Goal: Obtain resource: Download file/media

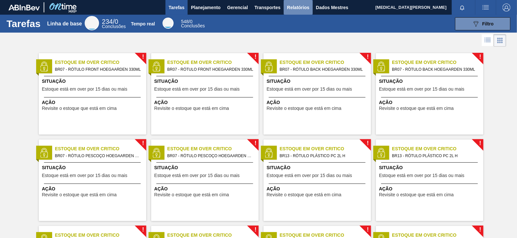
click at [292, 8] on font "Relatórios" at bounding box center [298, 7] width 22 height 5
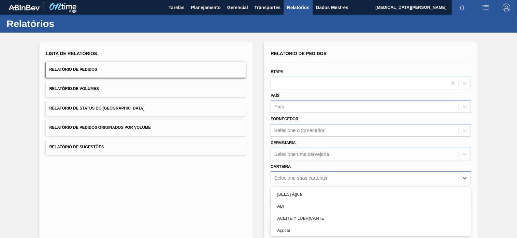
click at [324, 181] on div "option ABI focused, 2 of 101. 101 results available. Use Up and Down to choose …" at bounding box center [371, 177] width 200 height 13
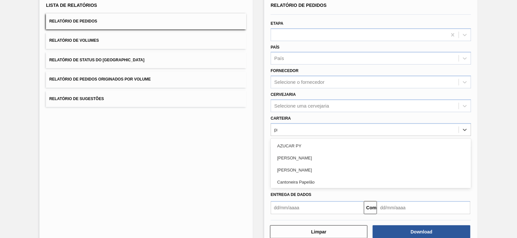
type input "pre"
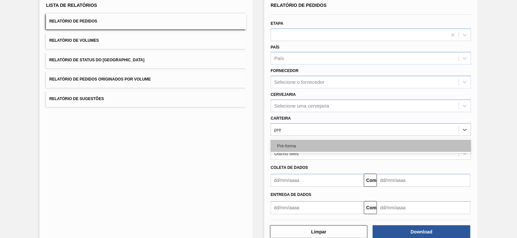
click at [289, 144] on font "Pré-forma" at bounding box center [286, 145] width 19 height 5
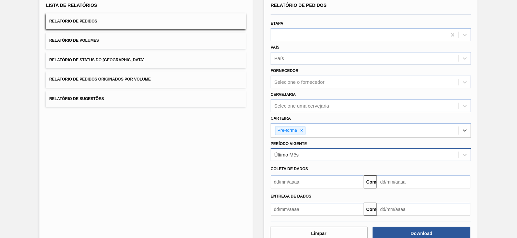
click at [326, 154] on div "Último Mês" at bounding box center [365, 154] width 188 height 9
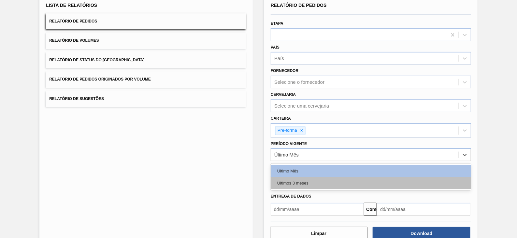
click at [288, 178] on div "Últimos 3 meses" at bounding box center [371, 183] width 200 height 12
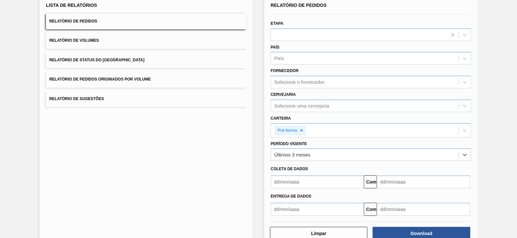
click at [288, 178] on input "text" at bounding box center [317, 181] width 93 height 13
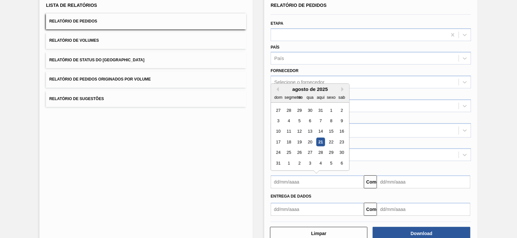
click at [279, 92] on div "dom segmento ter qua aqui sexo sab" at bounding box center [310, 97] width 78 height 10
click at [272, 89] on div "agosto de 2025" at bounding box center [310, 89] width 78 height 6
click at [277, 89] on button "Mês Anterior" at bounding box center [276, 89] width 5 height 5
click at [301, 110] on div "1" at bounding box center [299, 110] width 9 height 9
type input "01/07/2025"
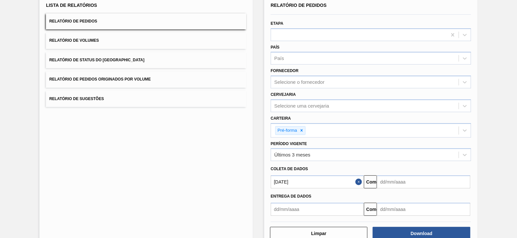
click at [403, 181] on input "text" at bounding box center [423, 181] width 93 height 13
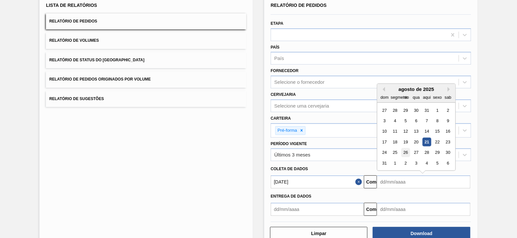
click at [409, 152] on div "26" at bounding box center [405, 152] width 9 height 9
type input "26/08/2025"
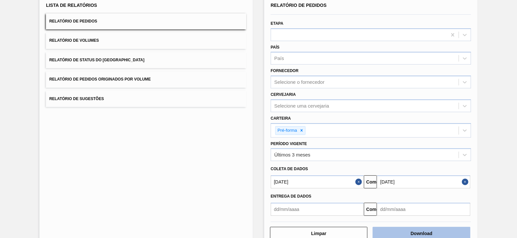
click at [439, 228] on button "Download" at bounding box center [421, 233] width 97 height 13
